Goal: Task Accomplishment & Management: Manage account settings

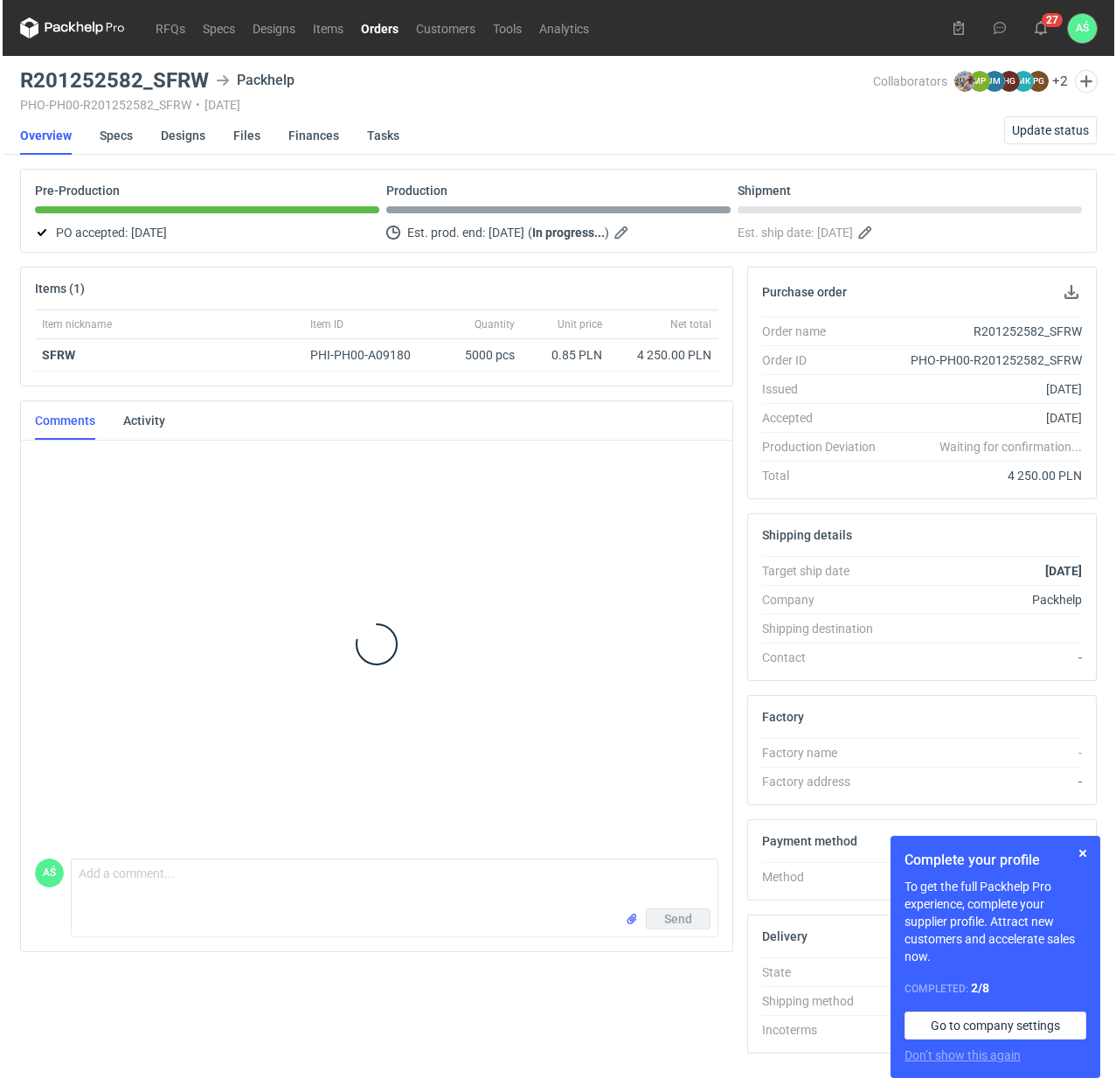
scroll to position [46, 0]
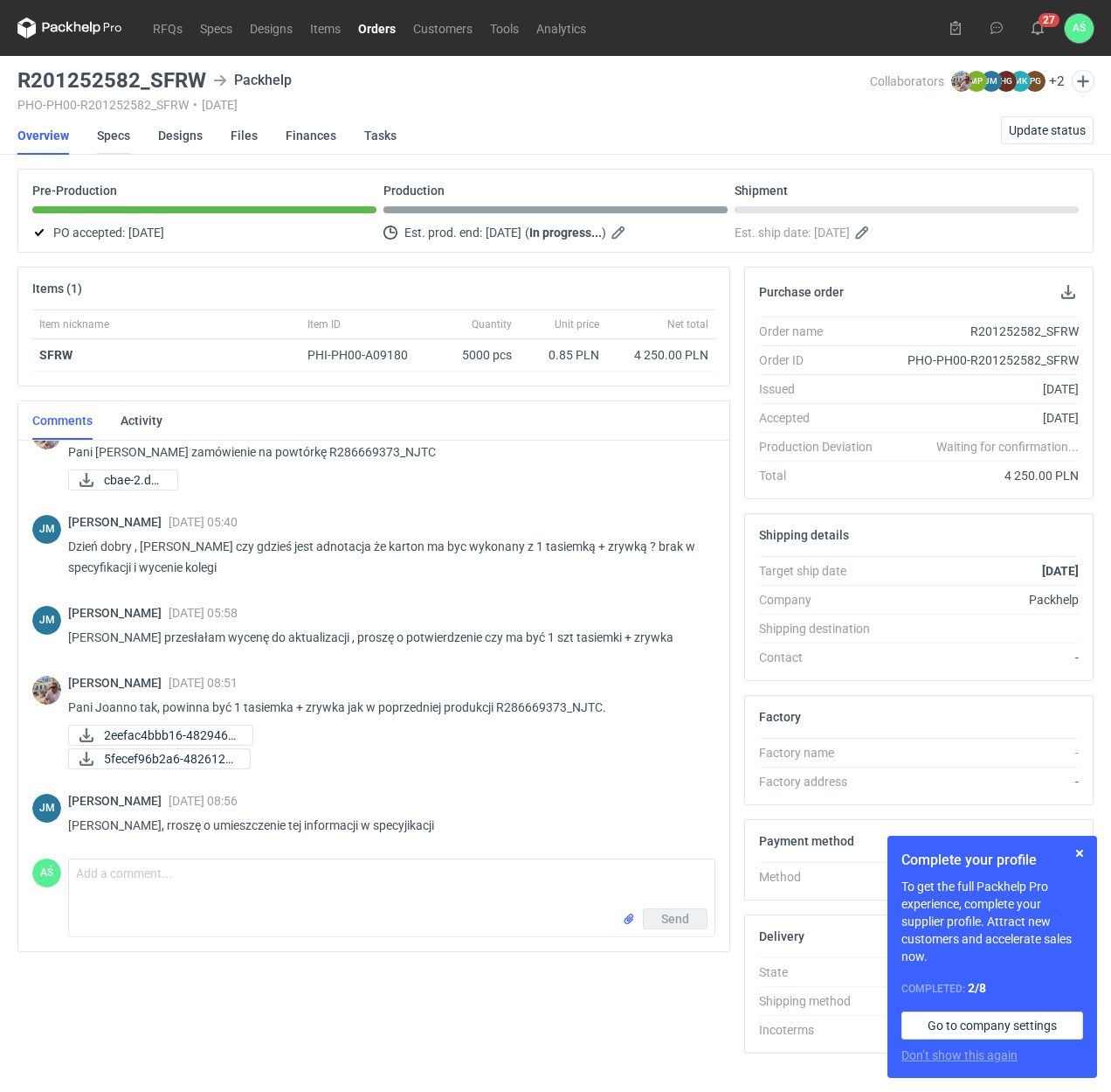
click at [119, 138] on link "Specs" at bounding box center [114, 136] width 33 height 39
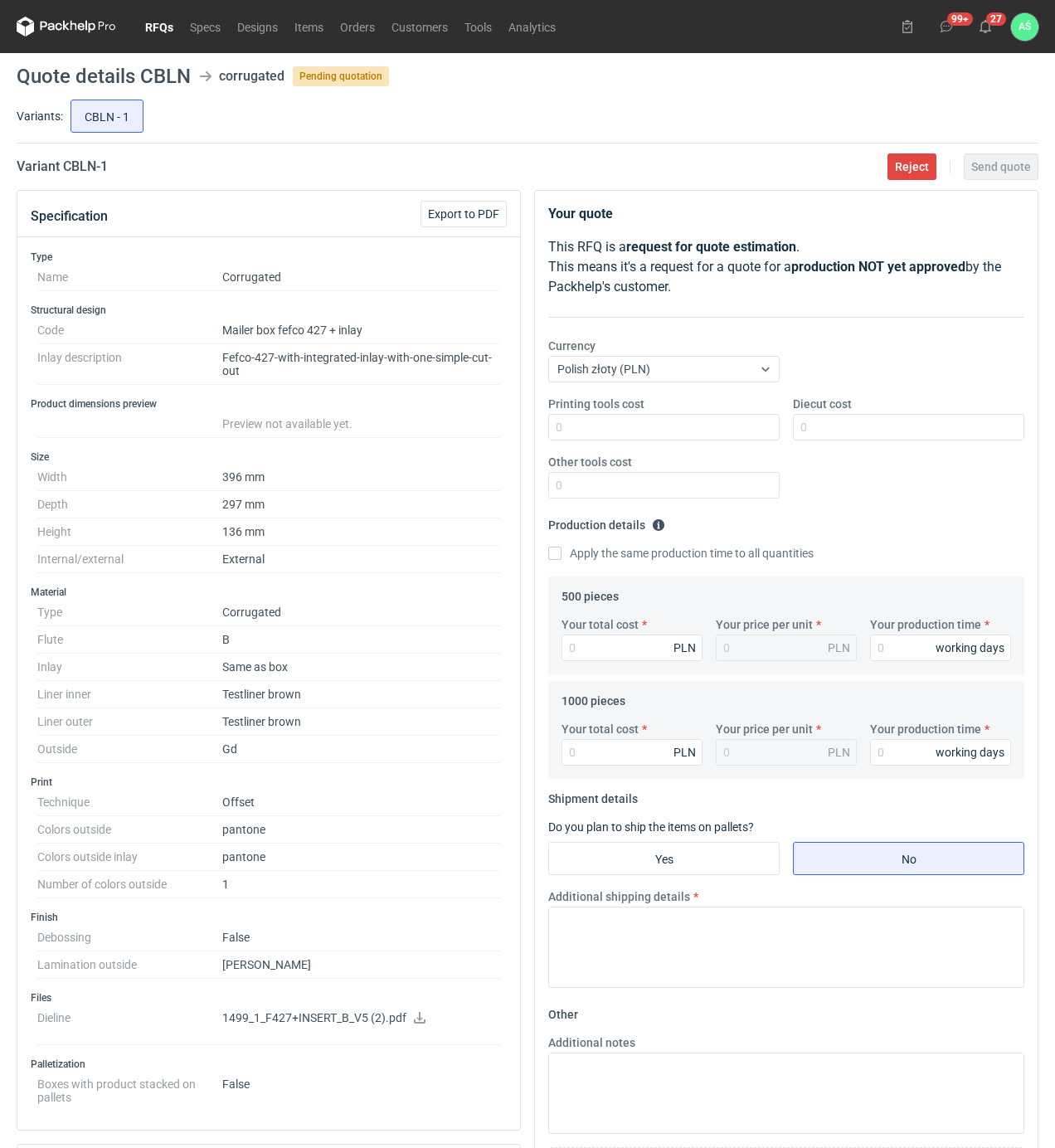
click at [151, 20] on link "RFQs" at bounding box center [159, 26] width 45 height 20
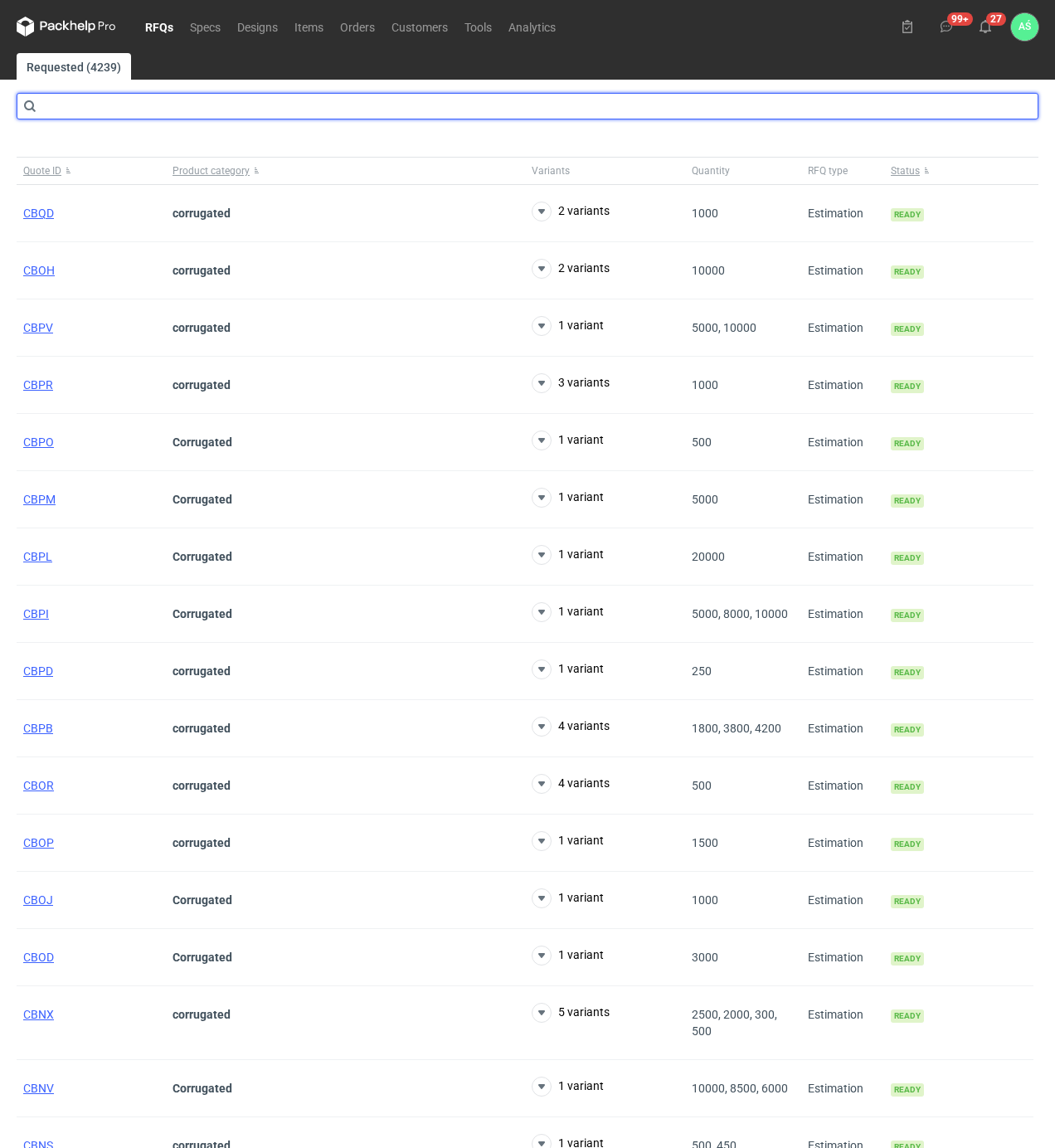
click at [88, 113] on input "text" at bounding box center [528, 106] width 1023 height 26
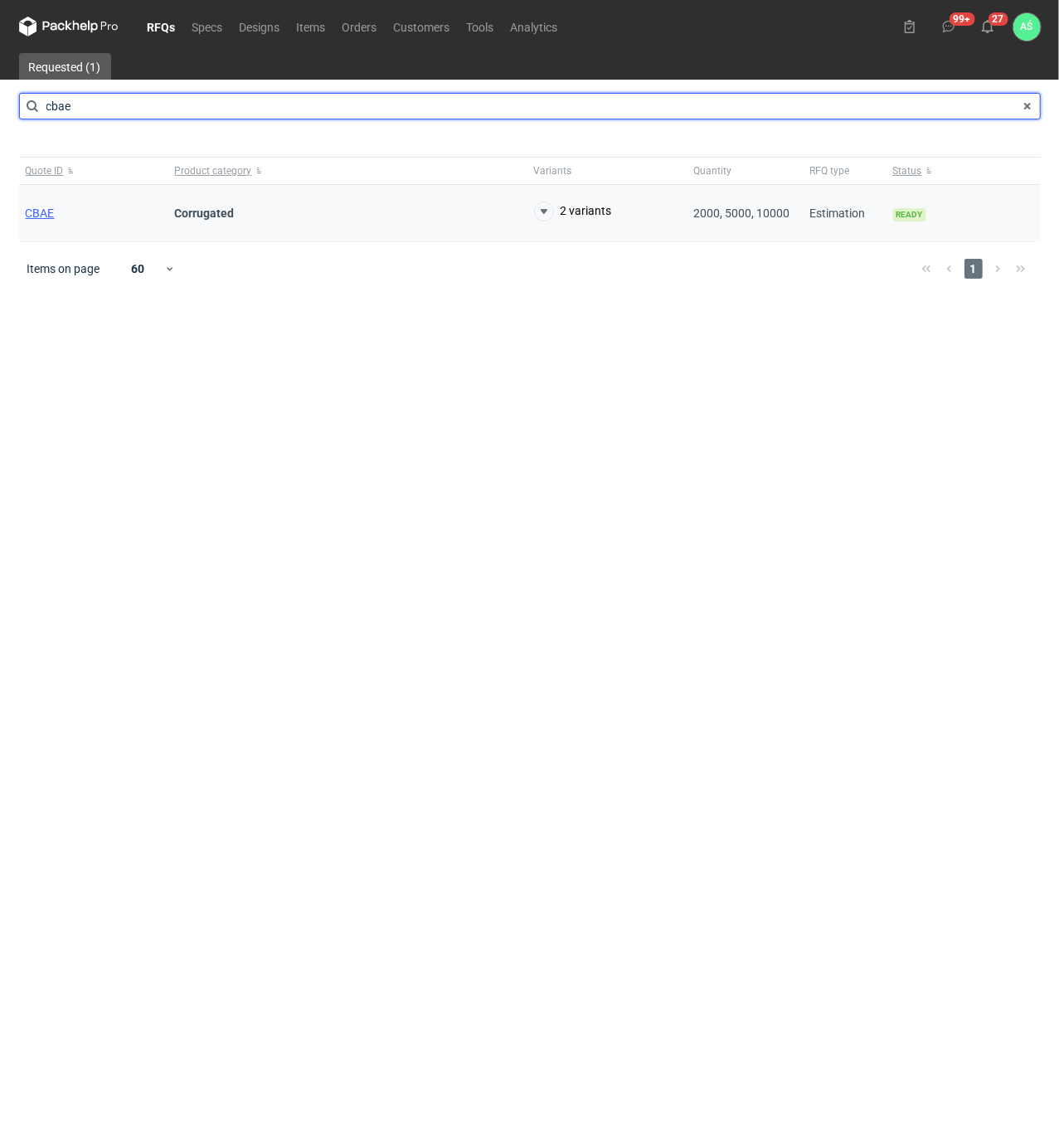
type input "cbae"
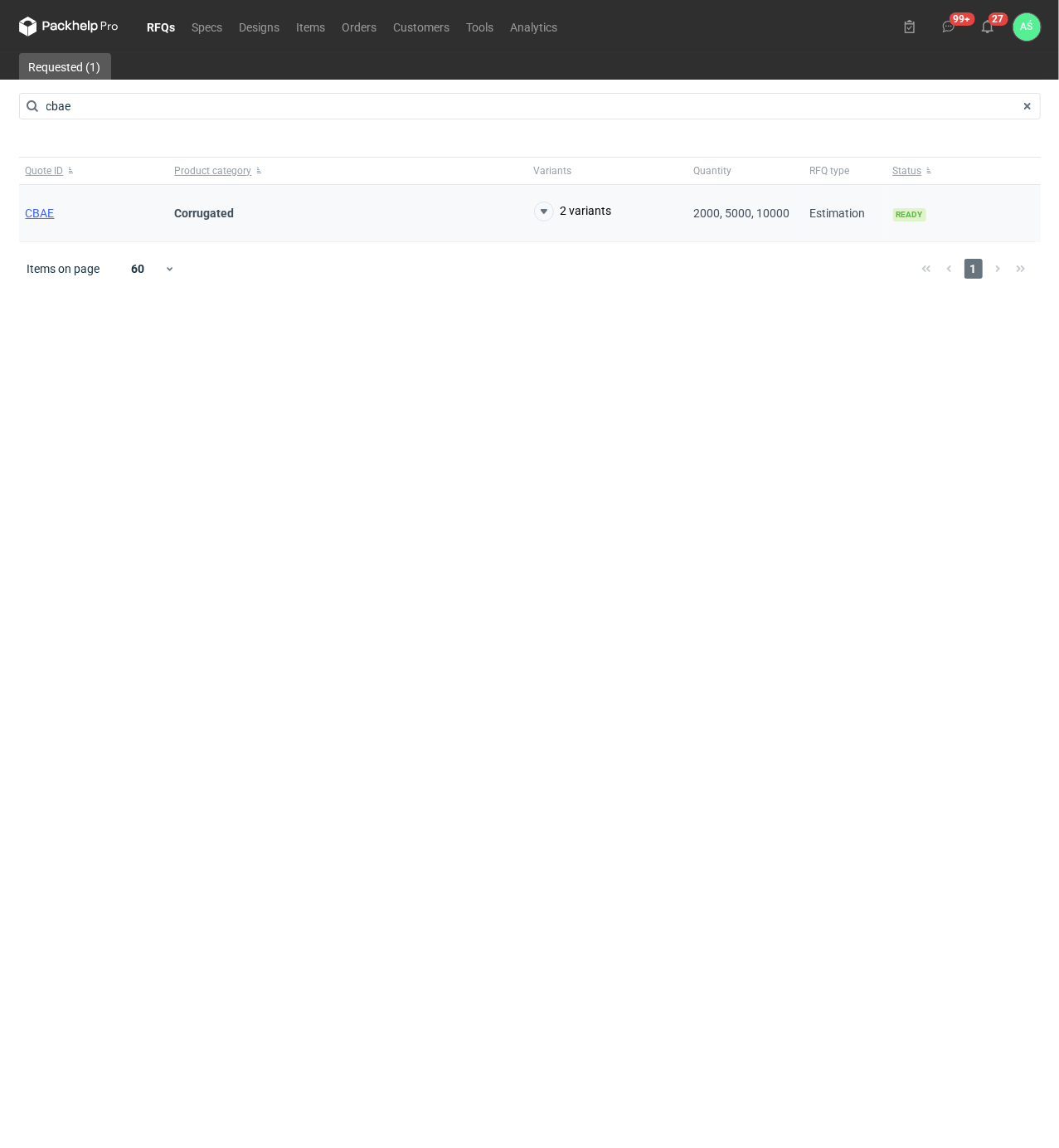
click at [30, 220] on div "CBAE" at bounding box center [94, 213] width 149 height 57
click at [33, 217] on span "CBAE" at bounding box center [39, 212] width 29 height 13
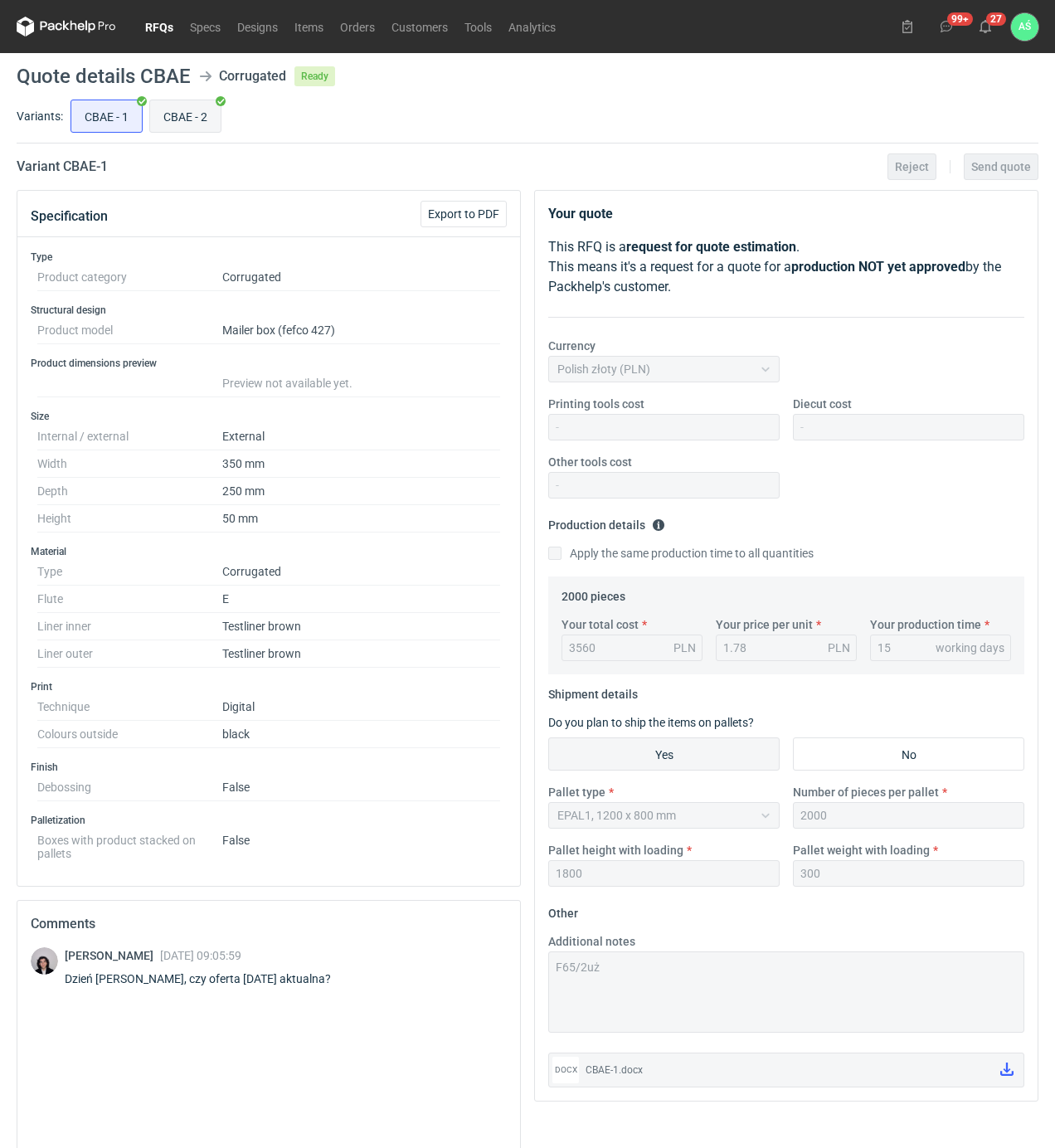
click at [196, 121] on input "CBAE - 2" at bounding box center [185, 116] width 70 height 32
radio input "true"
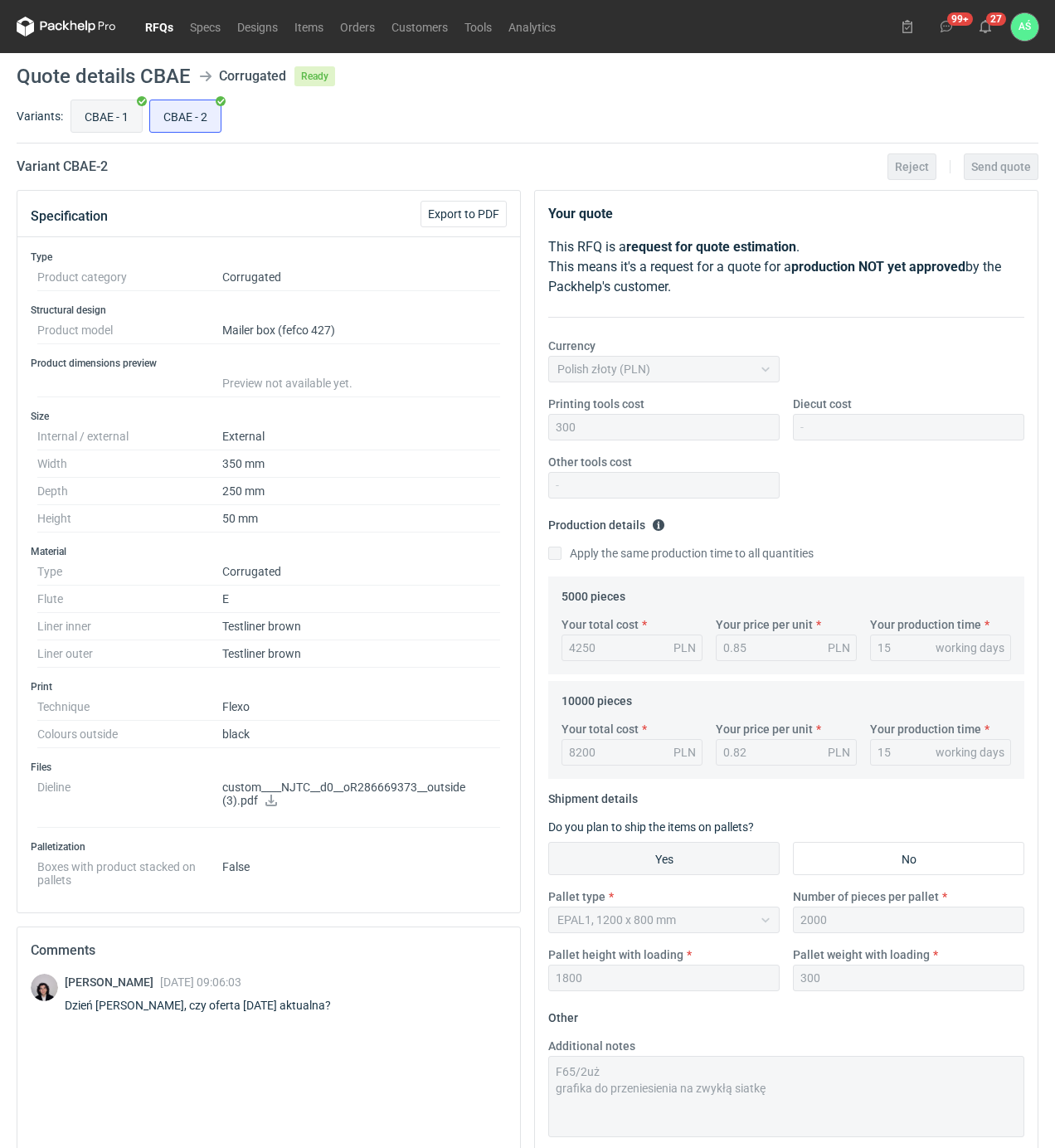
click at [106, 120] on input "CBAE - 1" at bounding box center [106, 116] width 70 height 32
radio input "true"
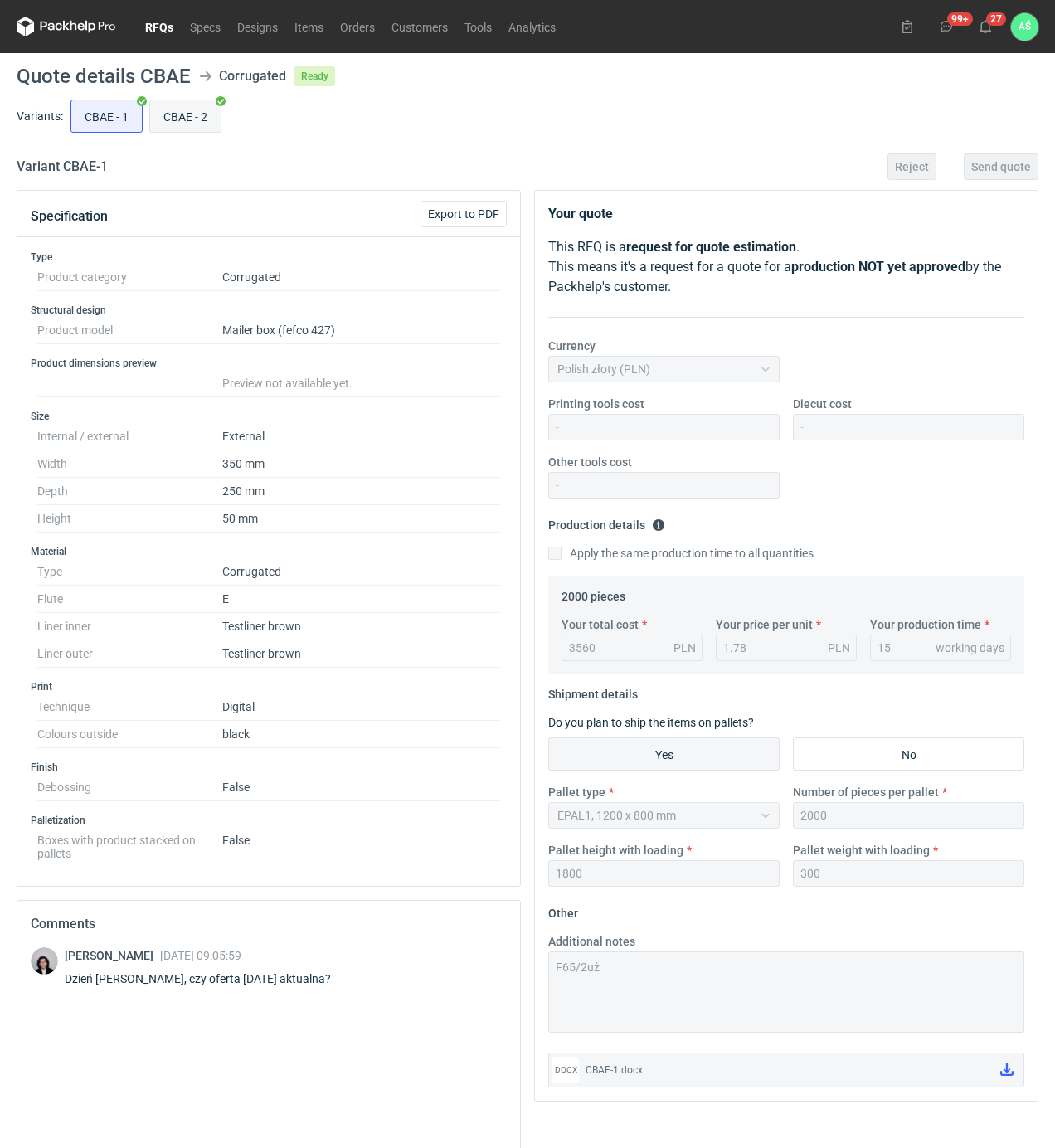
click at [181, 113] on input "CBAE - 2" at bounding box center [185, 116] width 70 height 32
radio input "true"
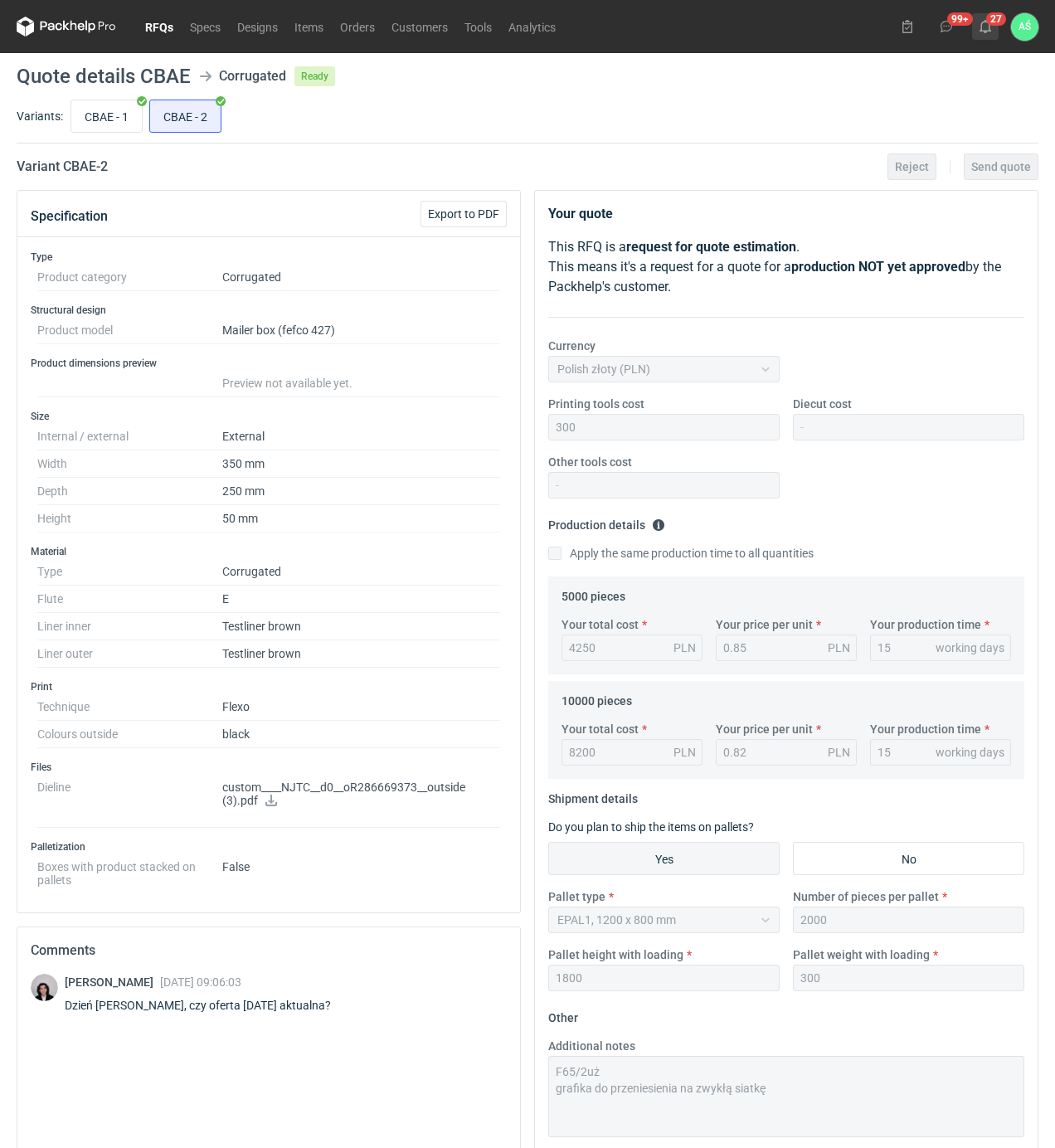
click at [984, 32] on use at bounding box center [985, 26] width 11 height 13
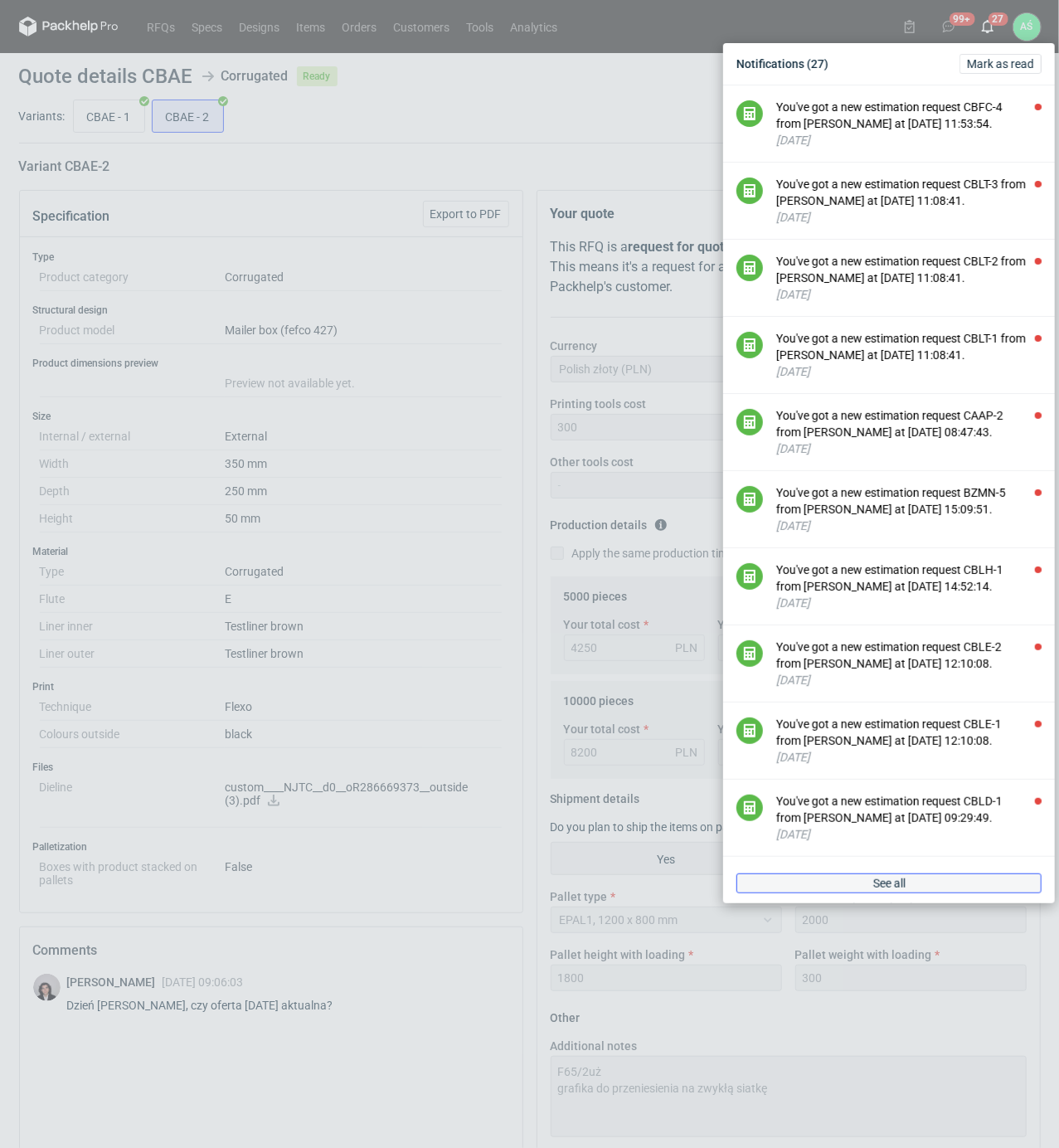
click at [909, 893] on link "See all" at bounding box center [889, 883] width 305 height 20
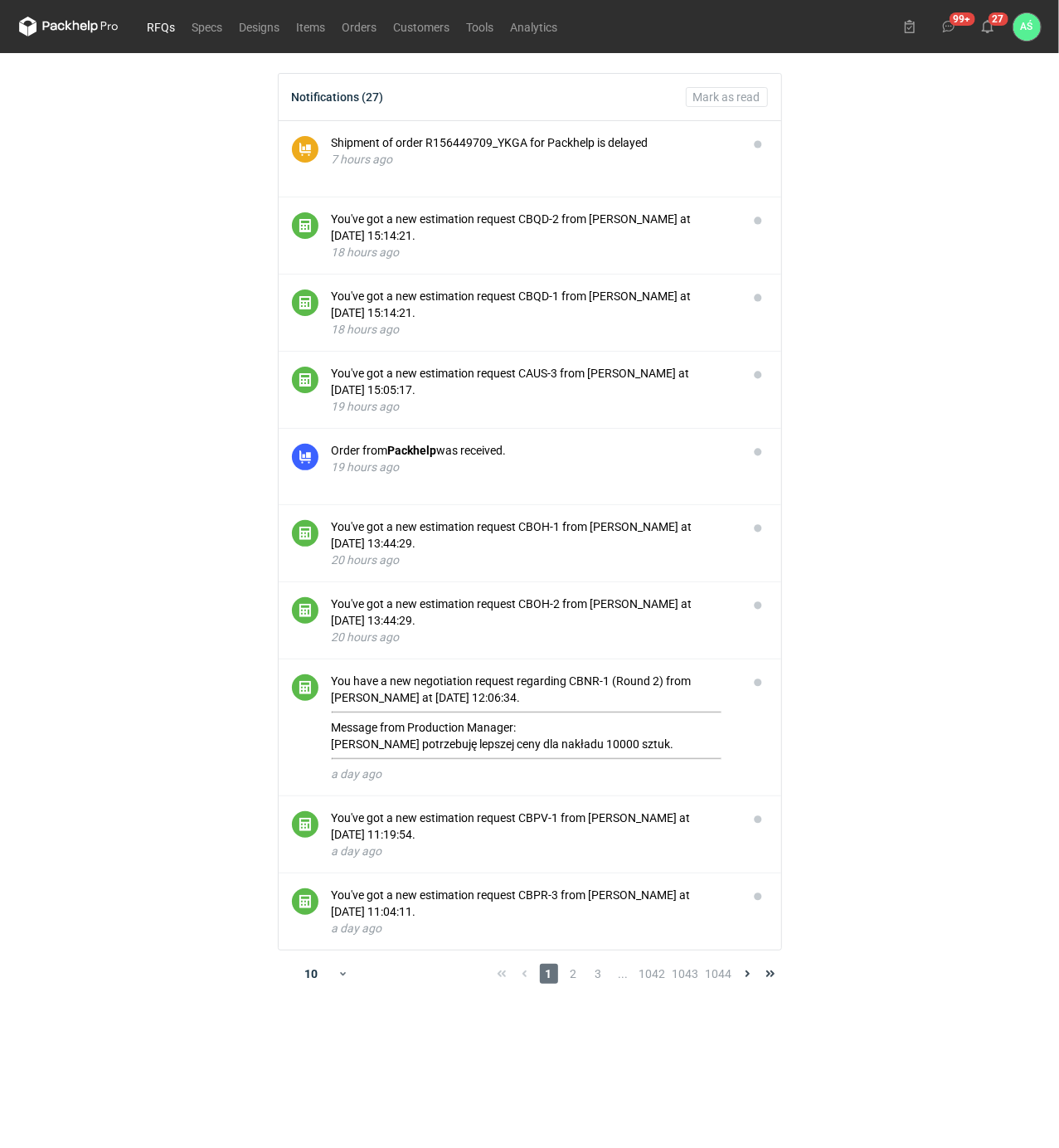
click at [174, 25] on link "RFQs" at bounding box center [161, 26] width 45 height 20
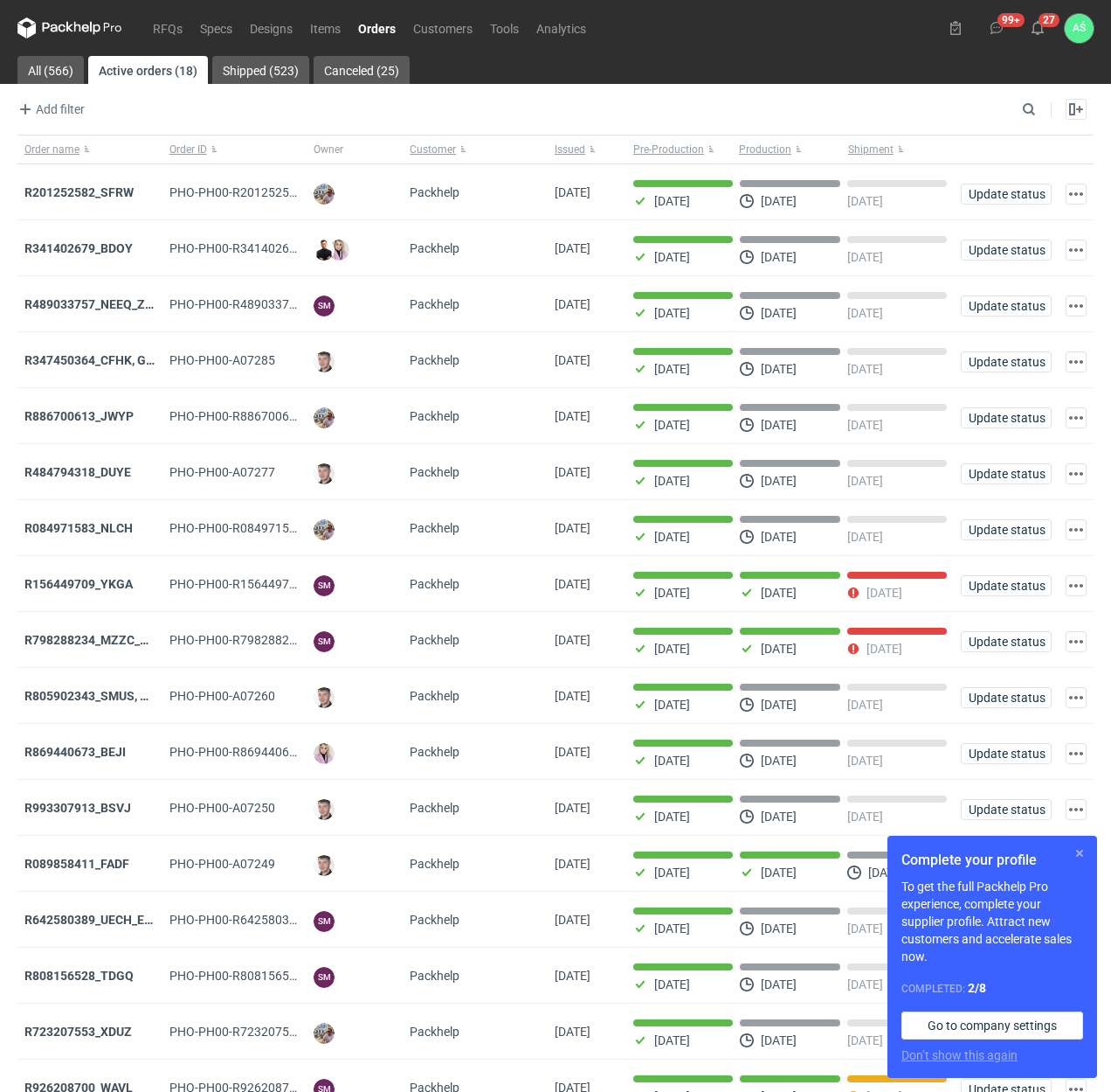
click at [1080, 854] on button "button" at bounding box center [1080, 853] width 21 height 21
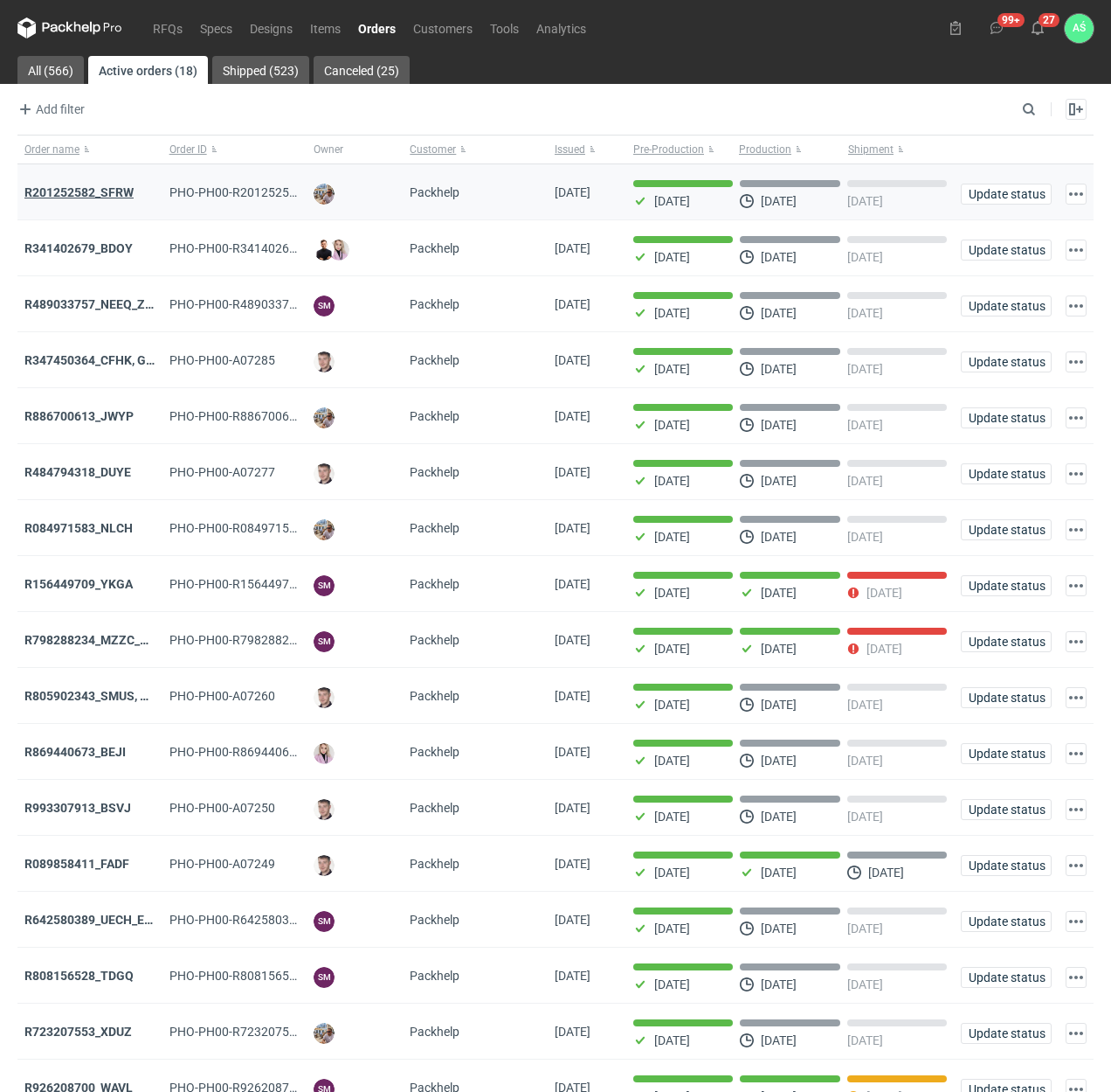
click at [94, 194] on strong "R201252582_SFRW" at bounding box center [79, 191] width 109 height 14
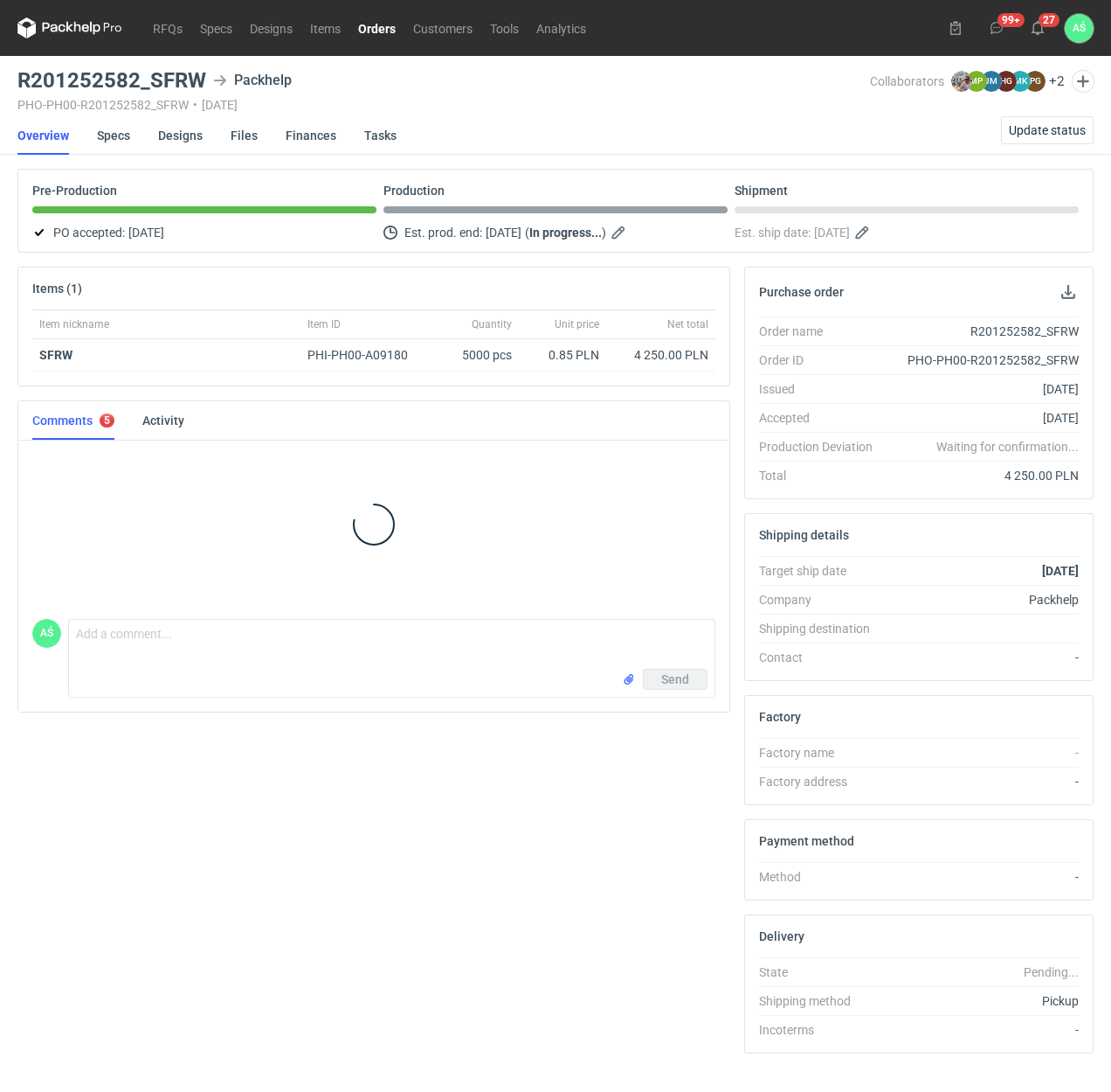
scroll to position [46, 0]
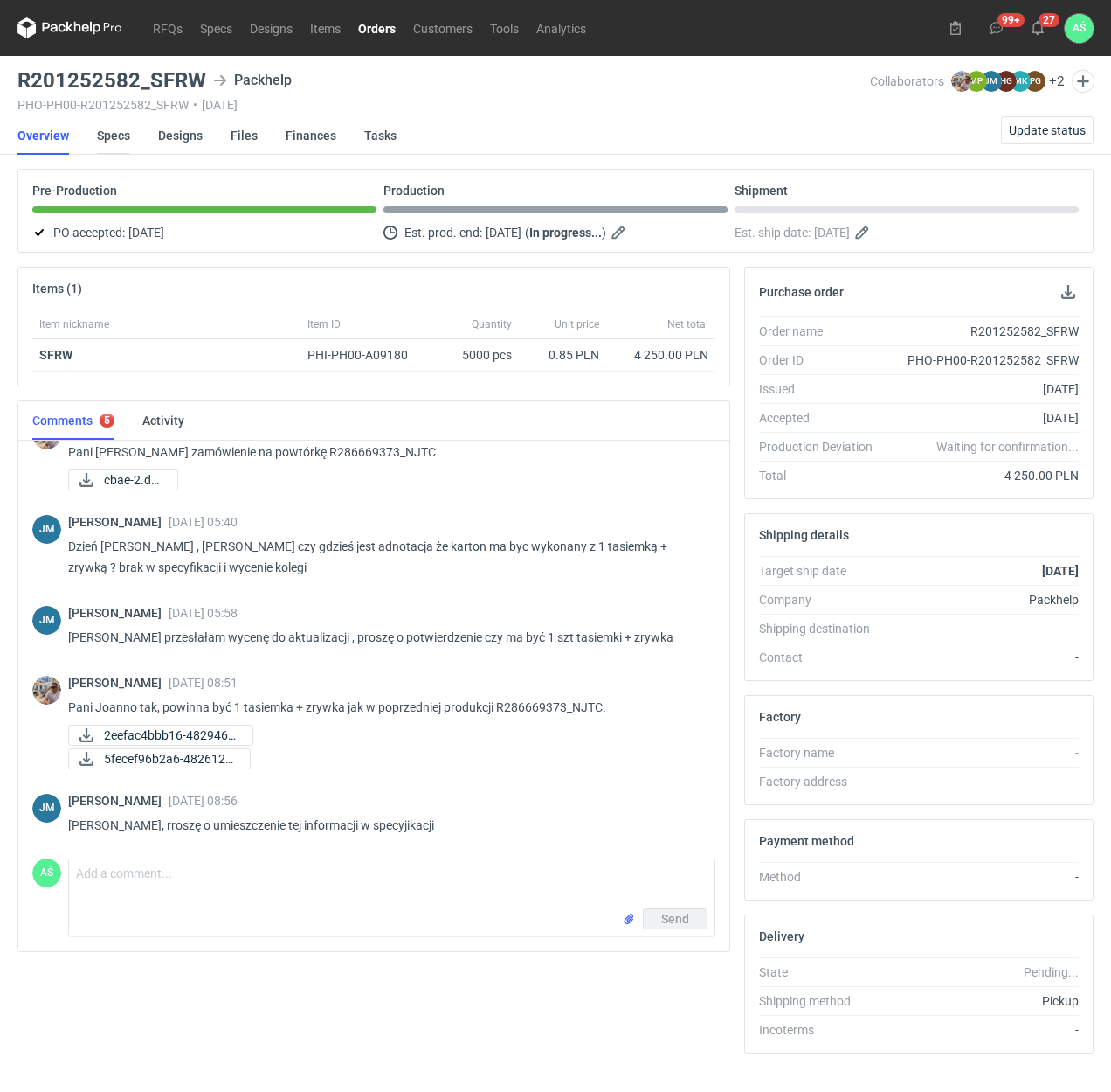
click at [108, 137] on link "Specs" at bounding box center [114, 136] width 33 height 39
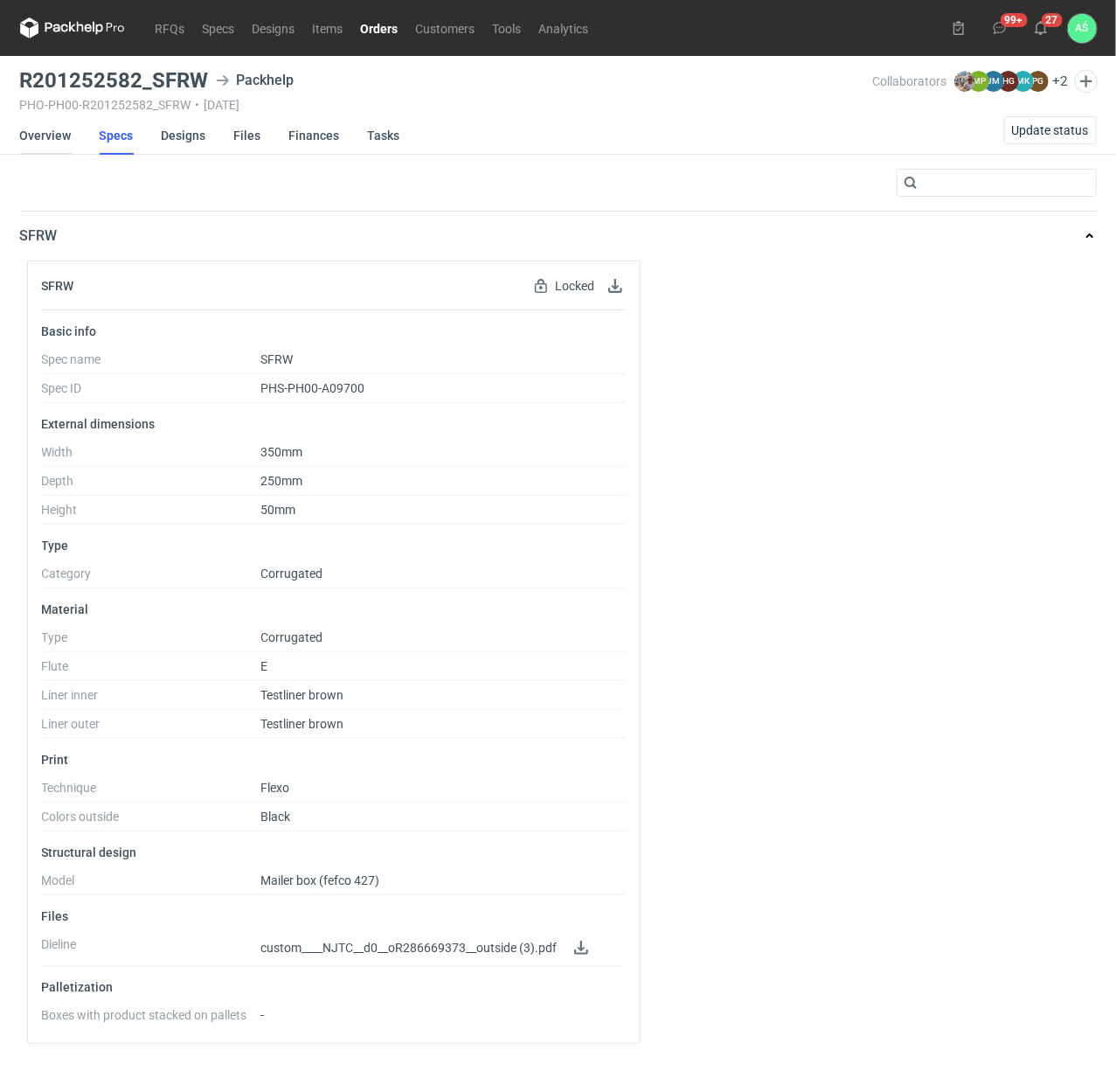
click at [51, 140] on link "Overview" at bounding box center [46, 136] width 52 height 39
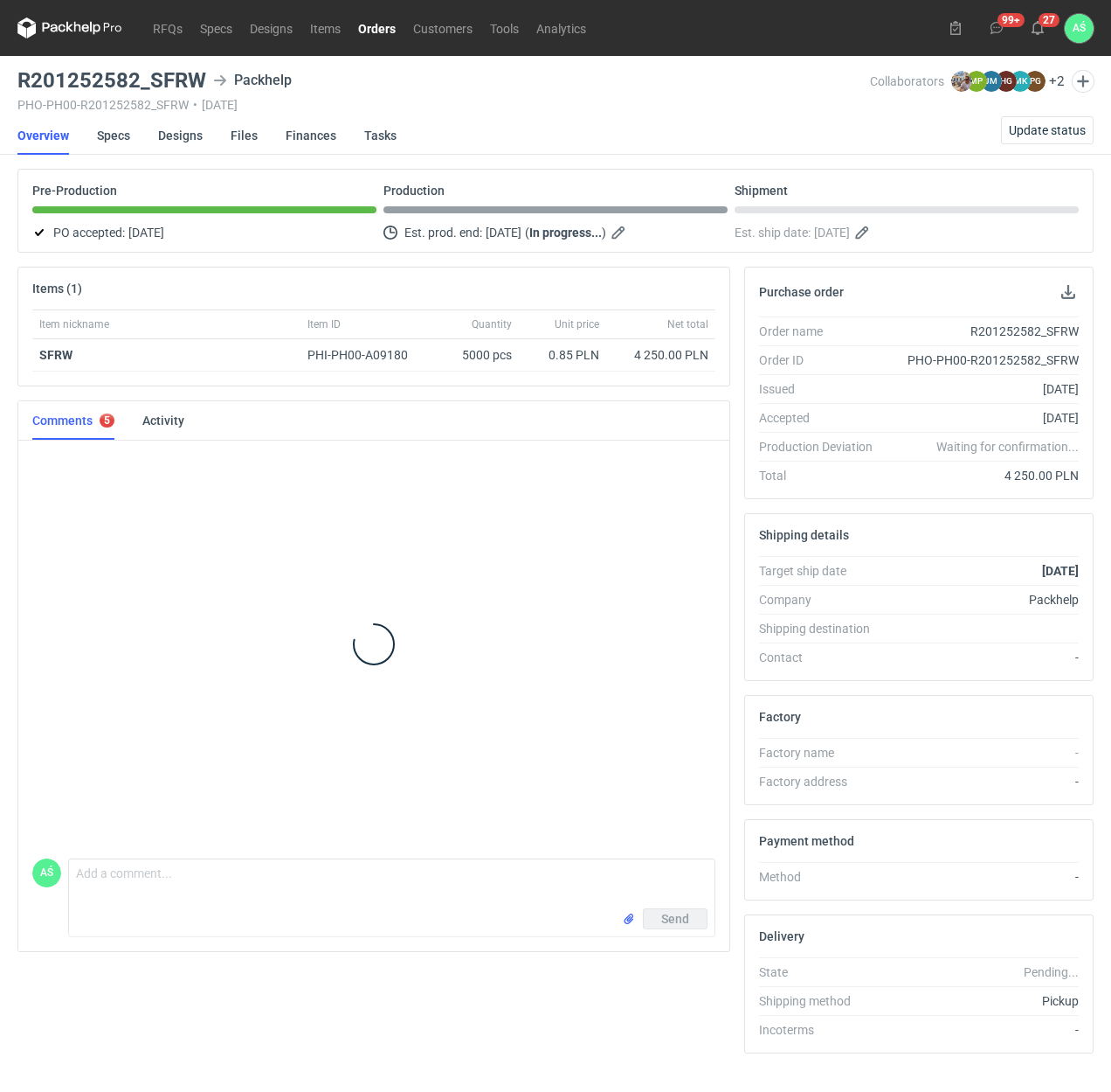
scroll to position [46, 0]
